Goal: Task Accomplishment & Management: Manage account settings

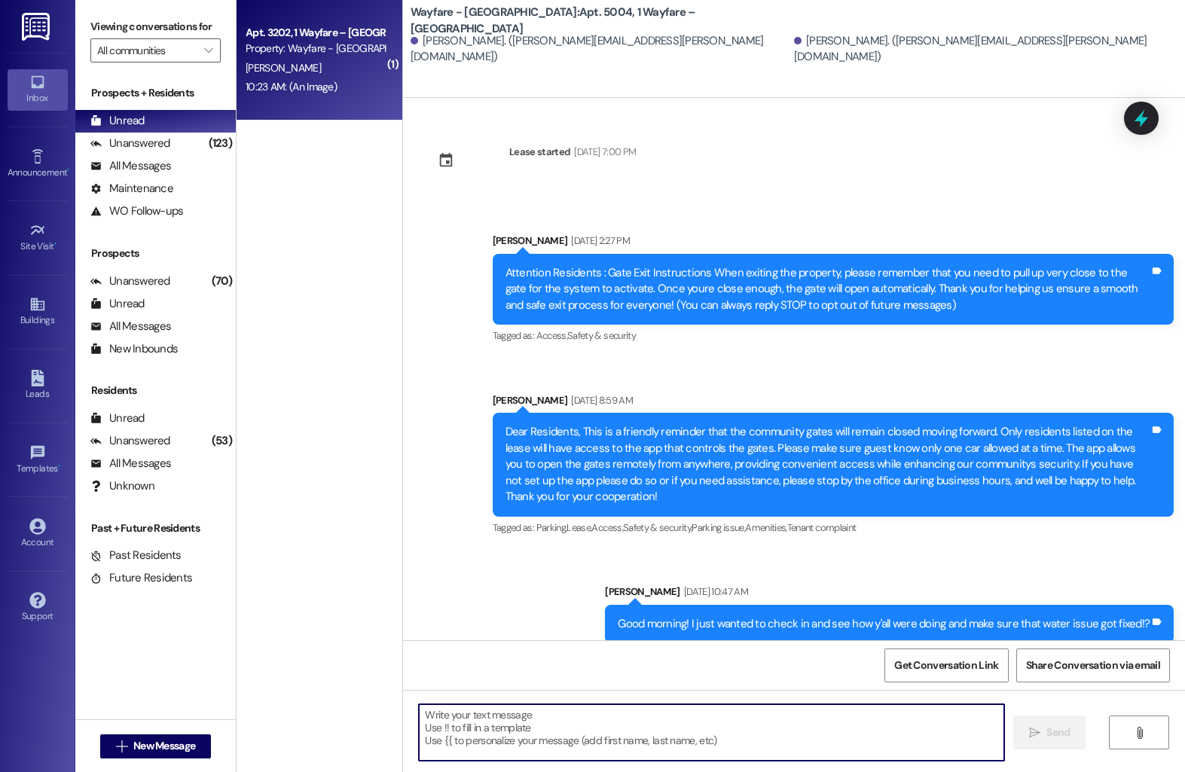
scroll to position [8056, 0]
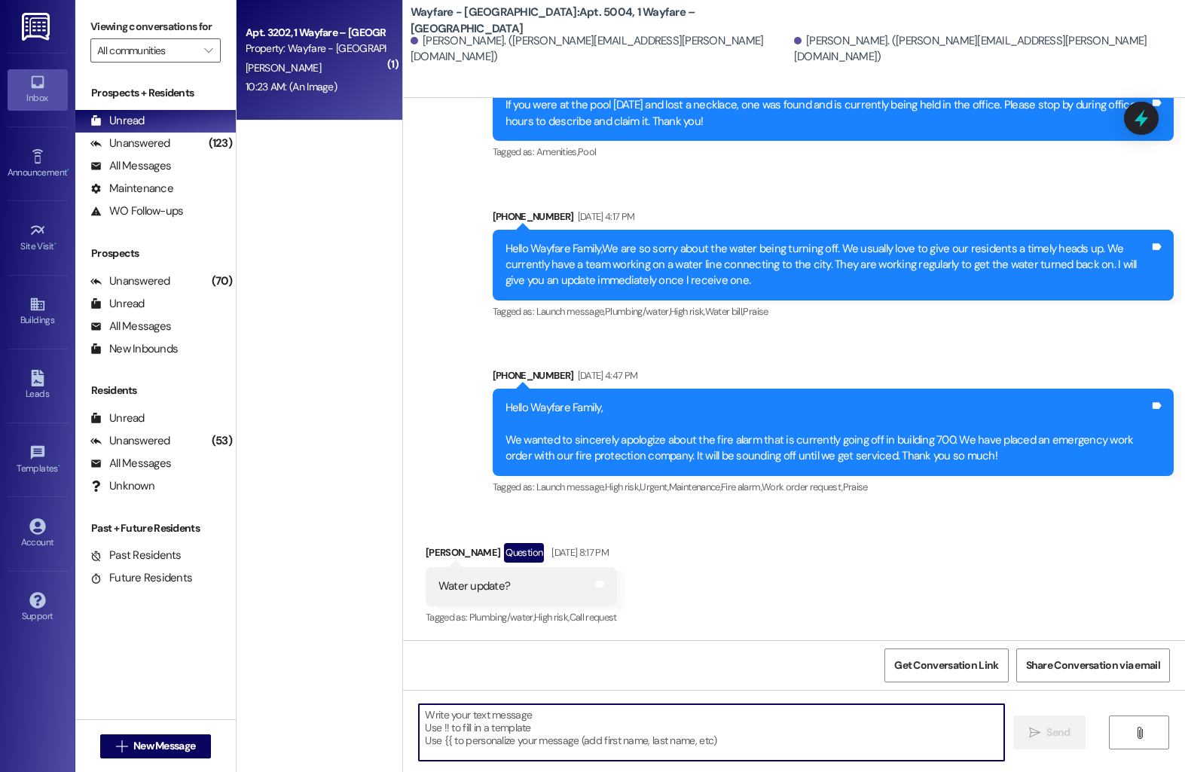
click at [348, 96] on div "Apt. 3202, 1 Wayfare – [GEOGRAPHIC_DATA] Property: Wayfare - [GEOGRAPHIC_DATA] …" at bounding box center [320, 60] width 166 height 121
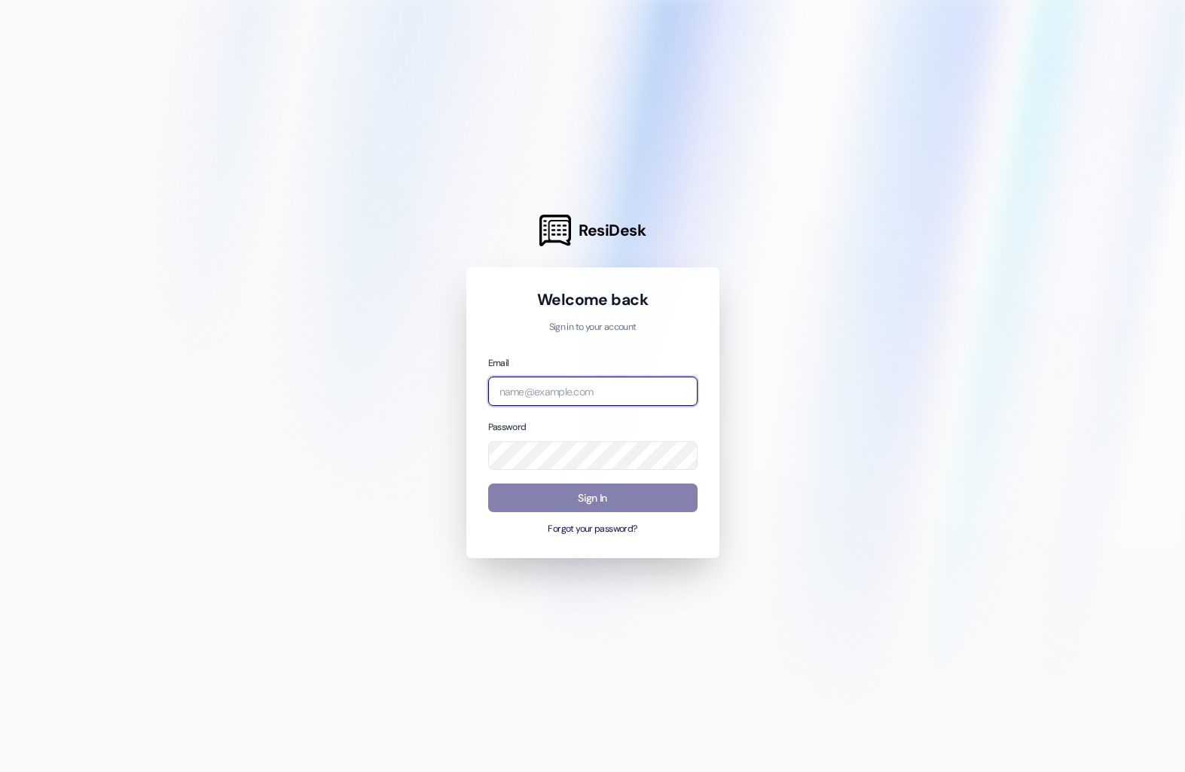
click at [542, 382] on input "email" at bounding box center [592, 391] width 209 height 29
type input "harleyc@imsdevelopment.net"
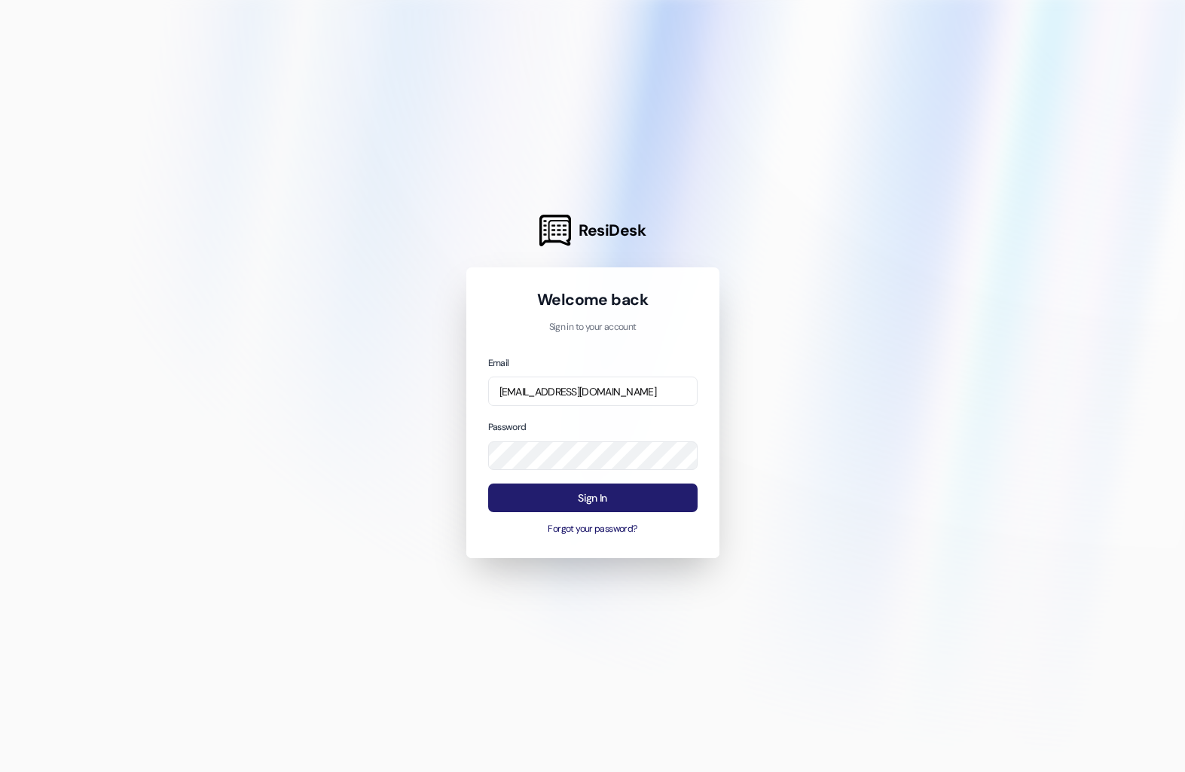
click at [606, 499] on button "Sign In" at bounding box center [592, 498] width 209 height 29
